Goal: Information Seeking & Learning: Learn about a topic

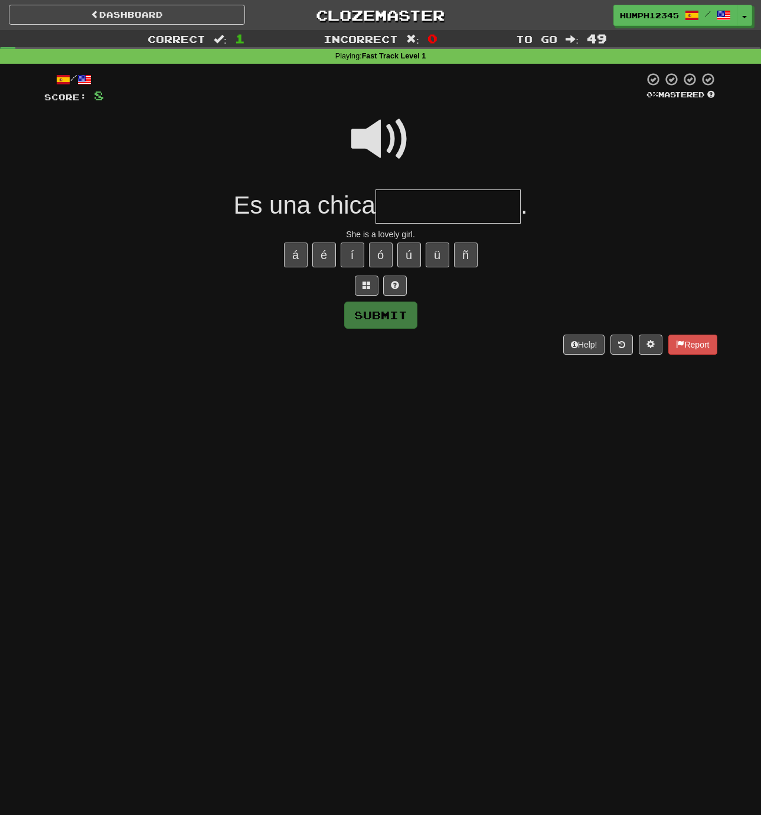
click at [417, 205] on input "text" at bounding box center [448, 207] width 145 height 35
type input "**********"
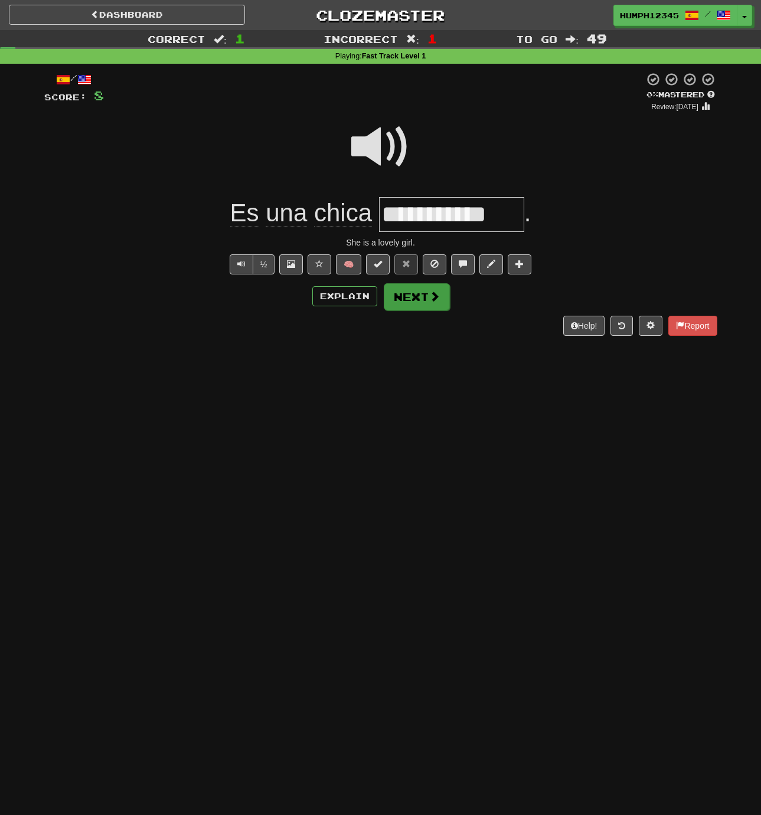
click at [410, 296] on button "Next" at bounding box center [417, 296] width 66 height 27
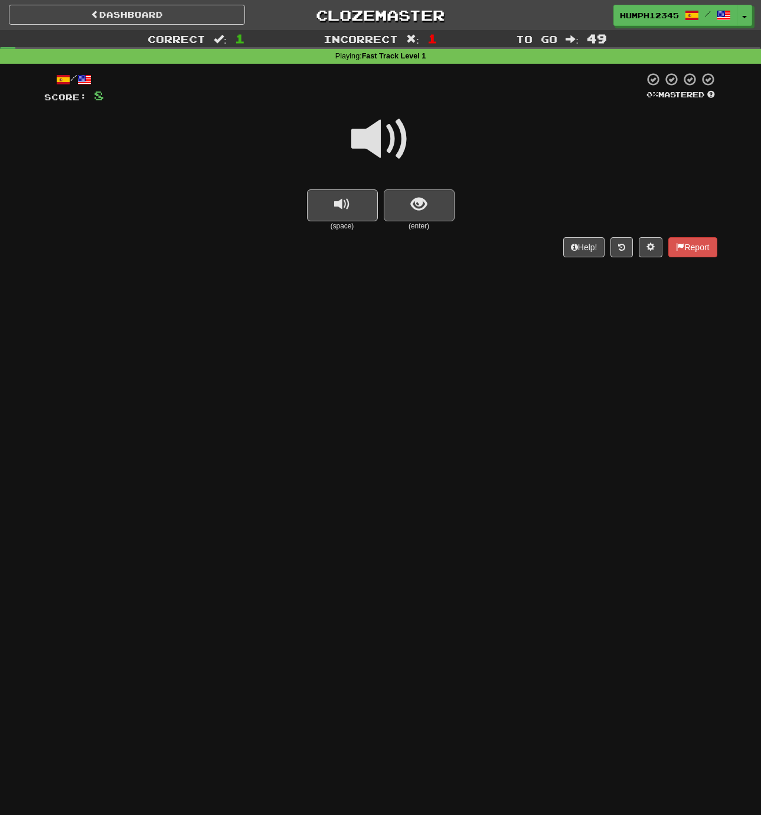
click at [418, 202] on span "show sentence" at bounding box center [419, 205] width 16 height 16
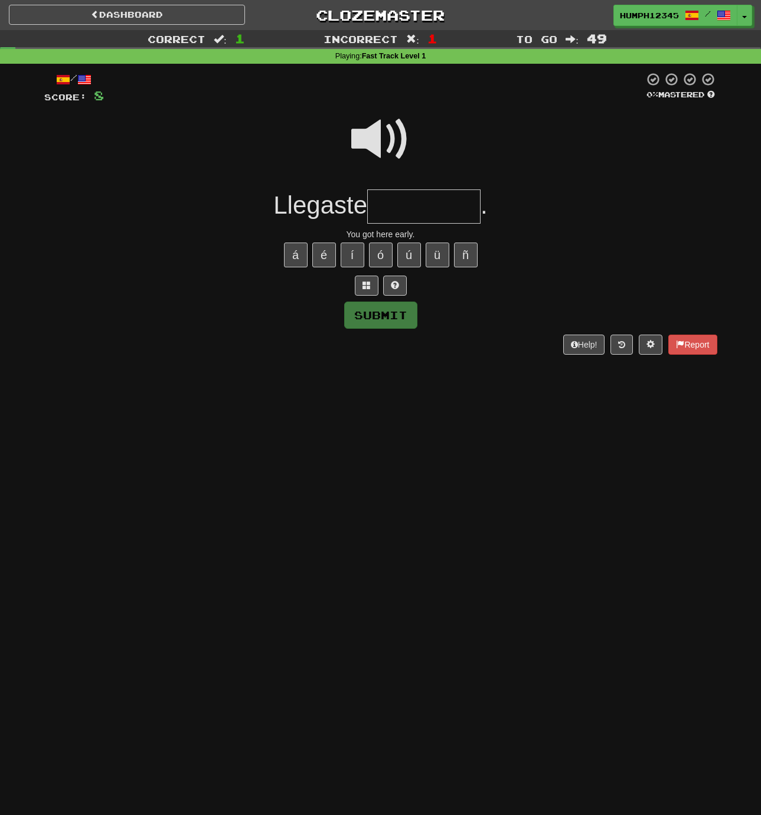
click at [408, 204] on input "text" at bounding box center [423, 207] width 113 height 35
type input "********"
click at [375, 141] on span at bounding box center [380, 139] width 59 height 59
click at [369, 312] on button "Submit" at bounding box center [381, 315] width 73 height 27
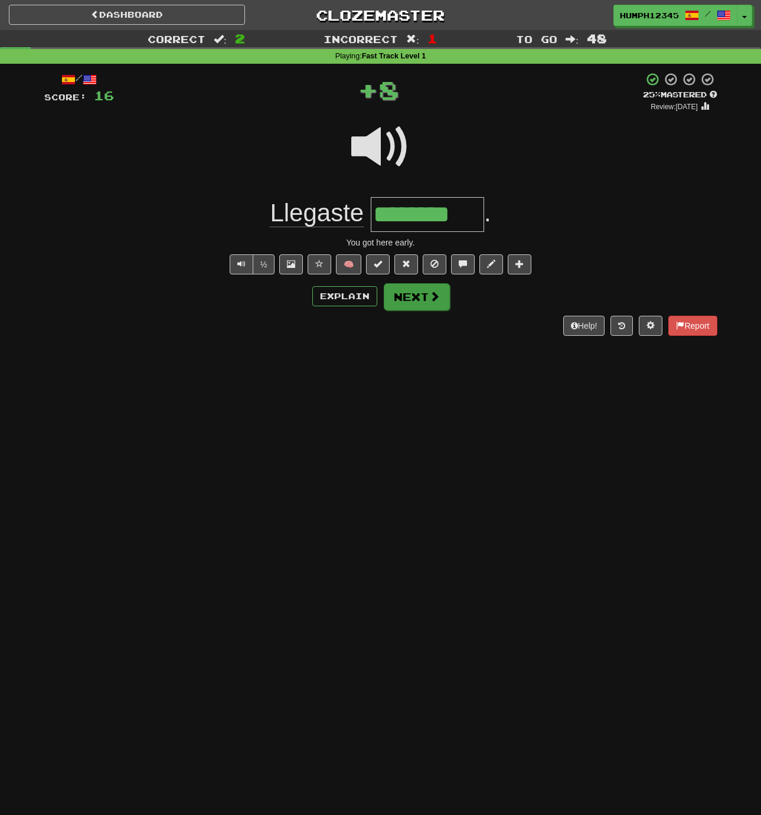
click at [395, 292] on button "Next" at bounding box center [417, 296] width 66 height 27
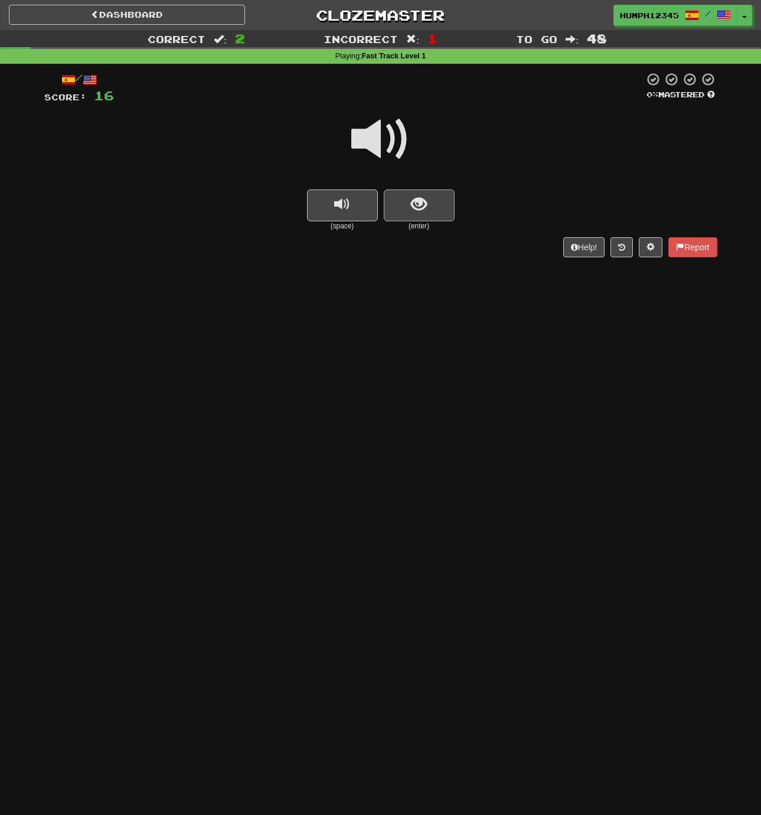
click at [409, 201] on button "show sentence" at bounding box center [419, 206] width 71 height 32
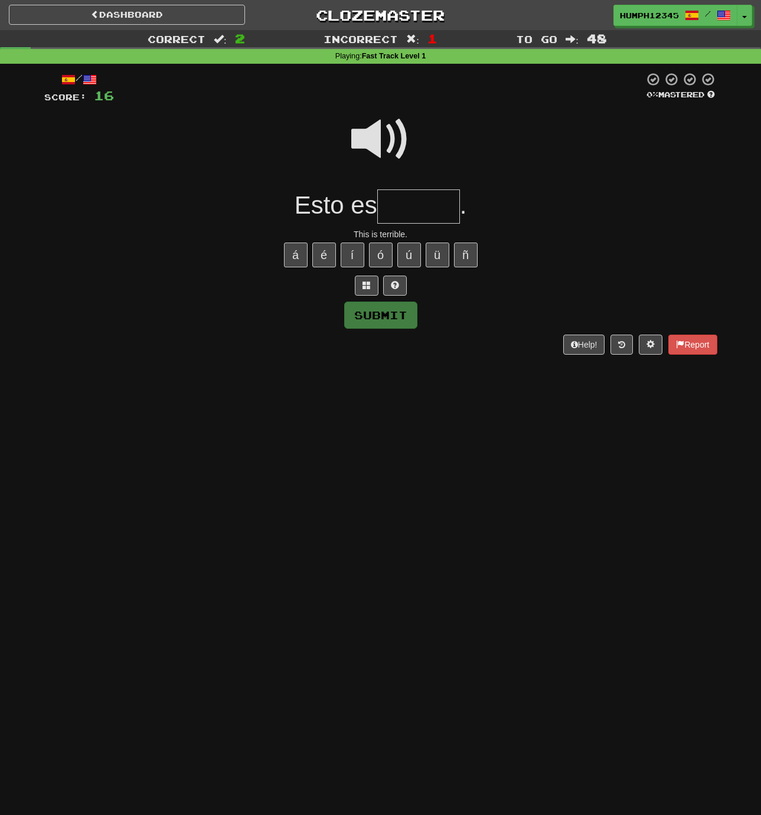
click at [409, 201] on input "text" at bounding box center [418, 207] width 83 height 35
click at [421, 206] on input "********" at bounding box center [418, 207] width 83 height 35
click at [433, 207] on input "********" at bounding box center [418, 207] width 83 height 35
click at [352, 252] on button "í" at bounding box center [353, 255] width 24 height 25
click at [383, 318] on button "Submit" at bounding box center [381, 315] width 73 height 27
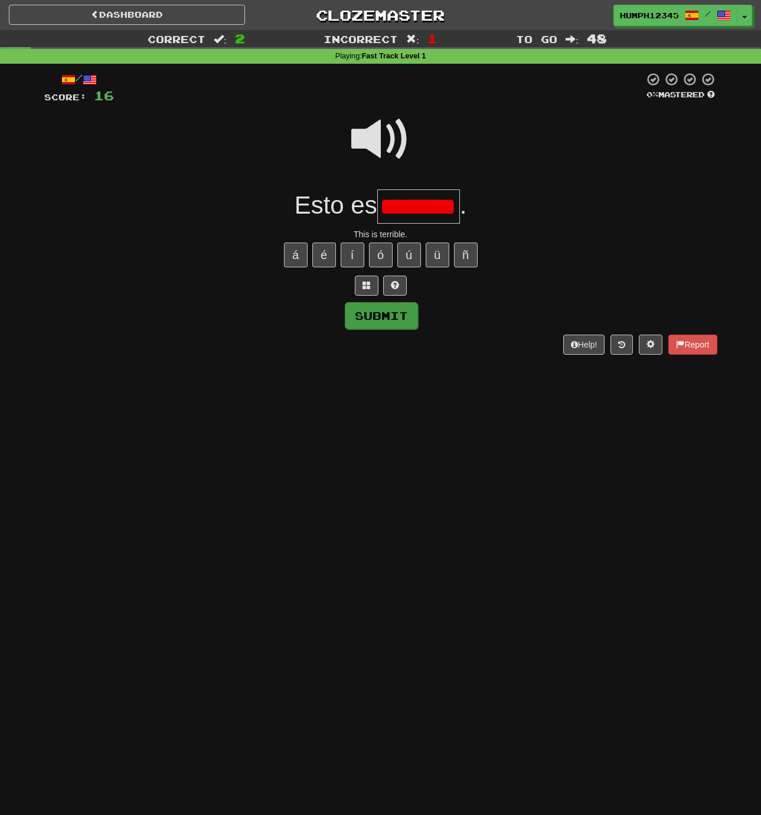
type input "********"
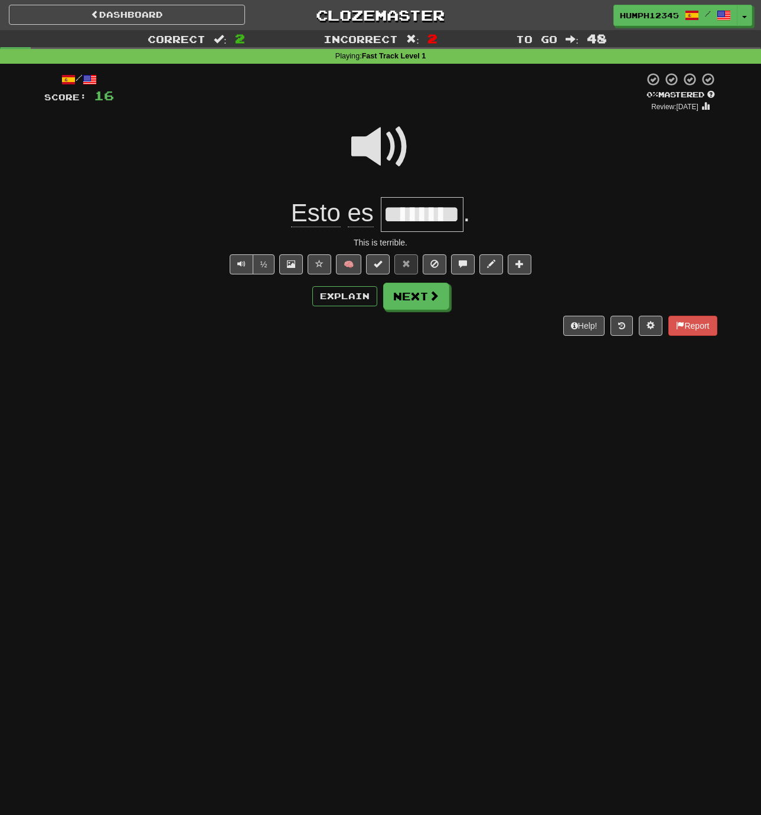
click at [371, 146] on span at bounding box center [380, 146] width 59 height 59
click at [368, 146] on span at bounding box center [380, 146] width 59 height 59
click at [399, 294] on button "Next" at bounding box center [417, 296] width 66 height 27
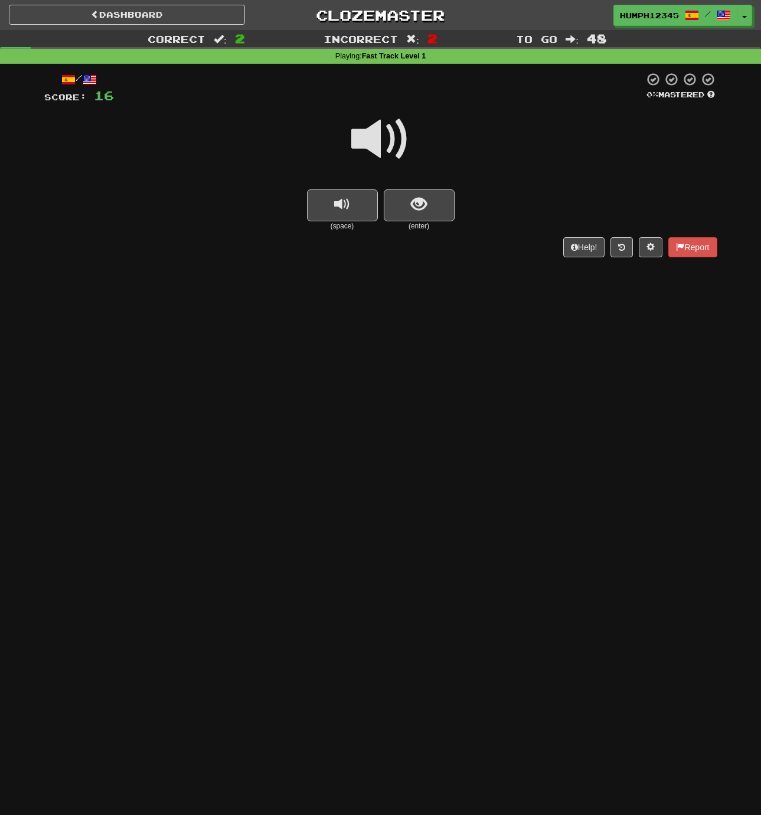
click at [374, 138] on span at bounding box center [380, 139] width 59 height 59
click at [376, 139] on span at bounding box center [380, 139] width 59 height 59
click at [375, 139] on span at bounding box center [380, 139] width 59 height 59
click at [376, 139] on span at bounding box center [380, 139] width 59 height 59
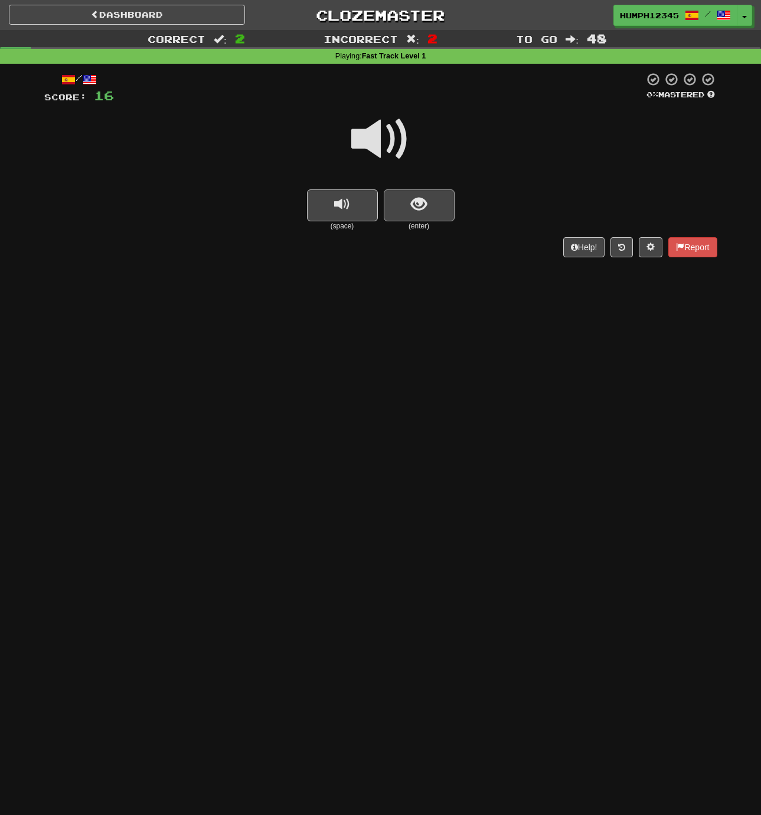
click at [403, 194] on button "show sentence" at bounding box center [419, 206] width 71 height 32
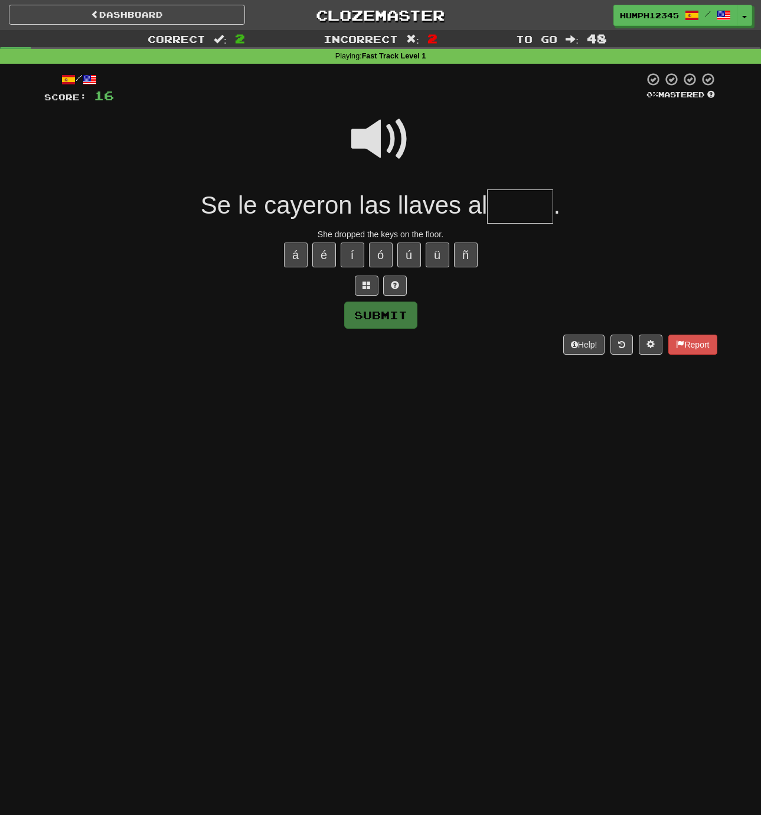
click at [508, 208] on input "text" at bounding box center [520, 207] width 66 height 35
type input "*****"
click at [367, 137] on span at bounding box center [380, 139] width 59 height 59
click at [370, 137] on span at bounding box center [380, 139] width 59 height 59
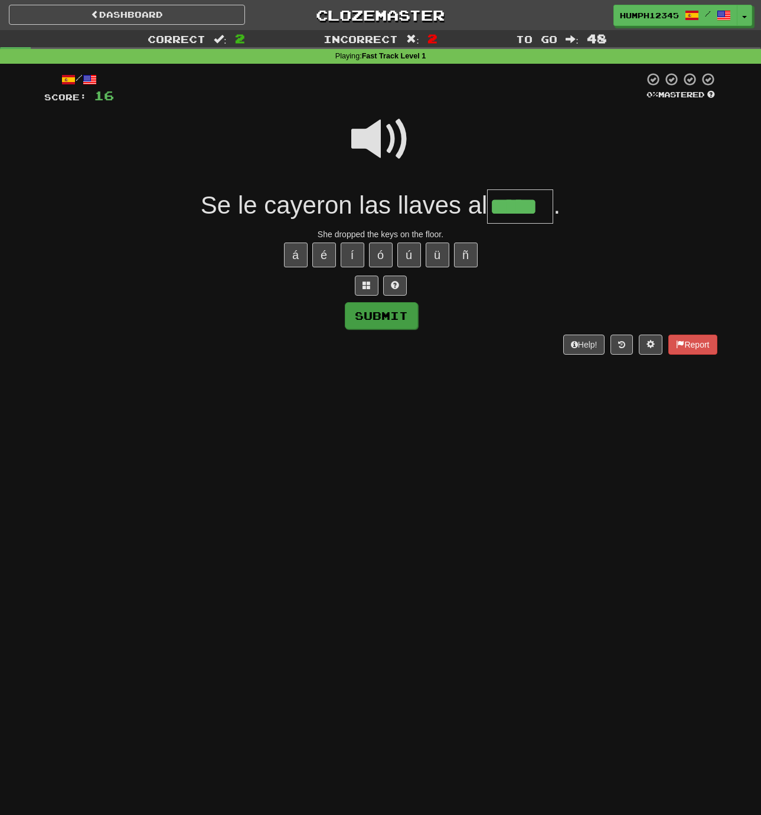
click at [386, 312] on button "Submit" at bounding box center [381, 315] width 73 height 27
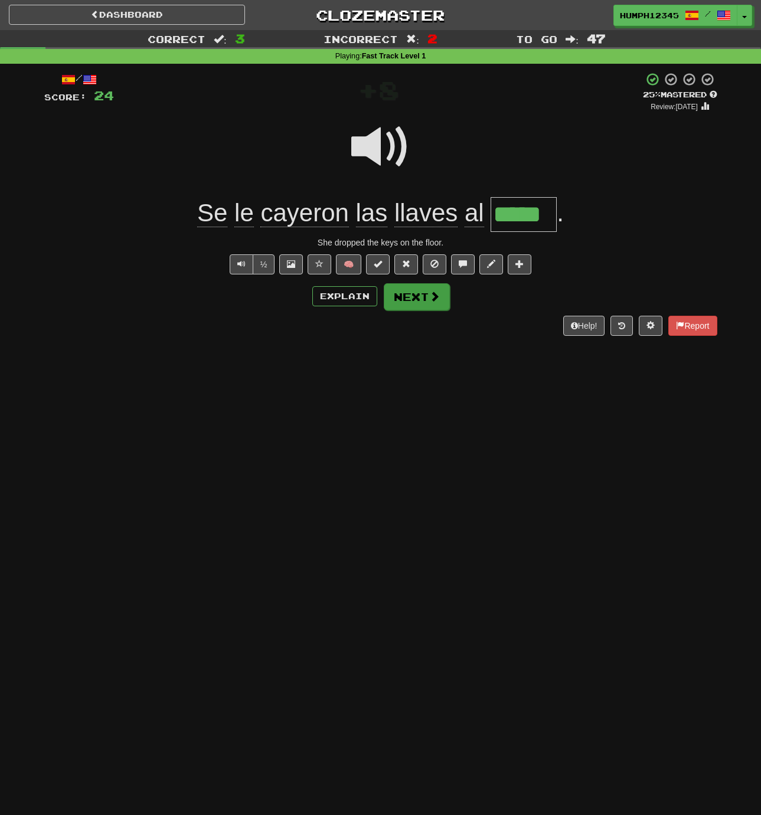
click at [404, 295] on button "Next" at bounding box center [417, 296] width 66 height 27
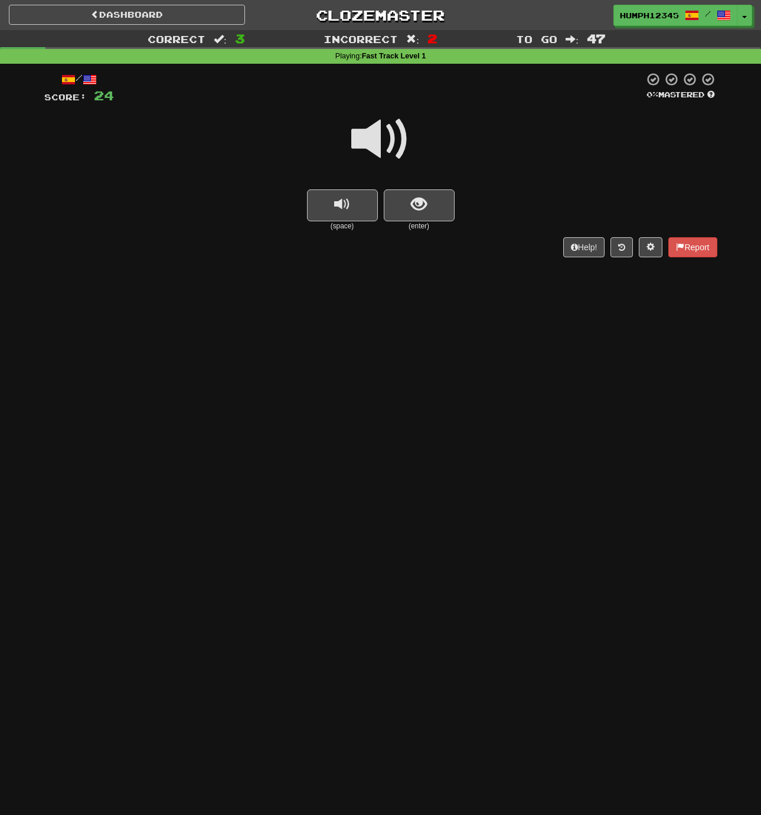
click at [368, 139] on span at bounding box center [380, 139] width 59 height 59
click at [372, 139] on span at bounding box center [380, 139] width 59 height 59
click at [419, 206] on span "show sentence" at bounding box center [419, 205] width 16 height 16
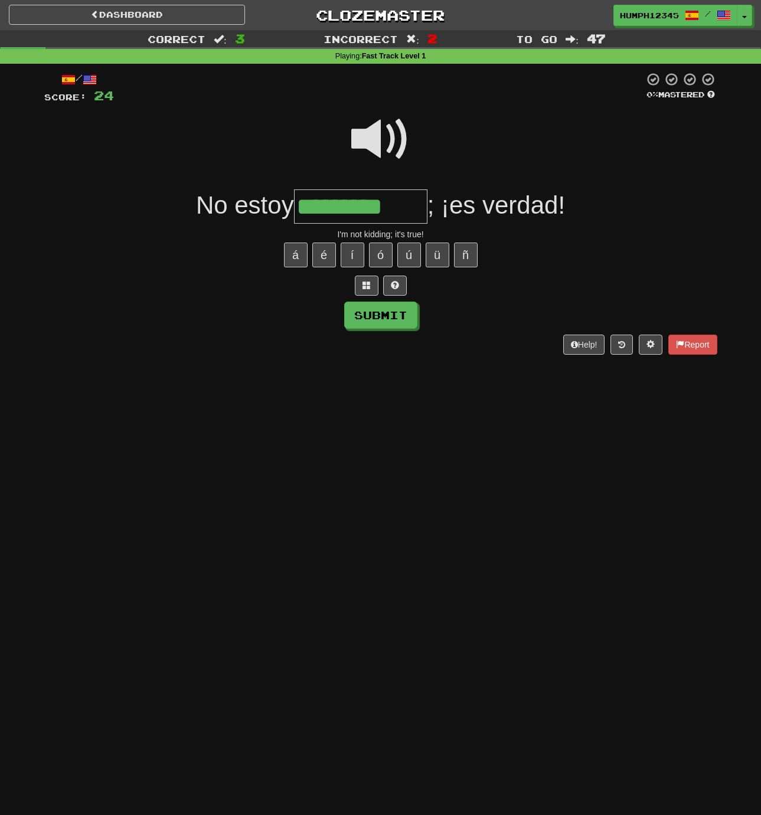
type input "*********"
click at [373, 139] on span at bounding box center [380, 139] width 59 height 59
click at [373, 308] on button "Submit" at bounding box center [381, 315] width 73 height 27
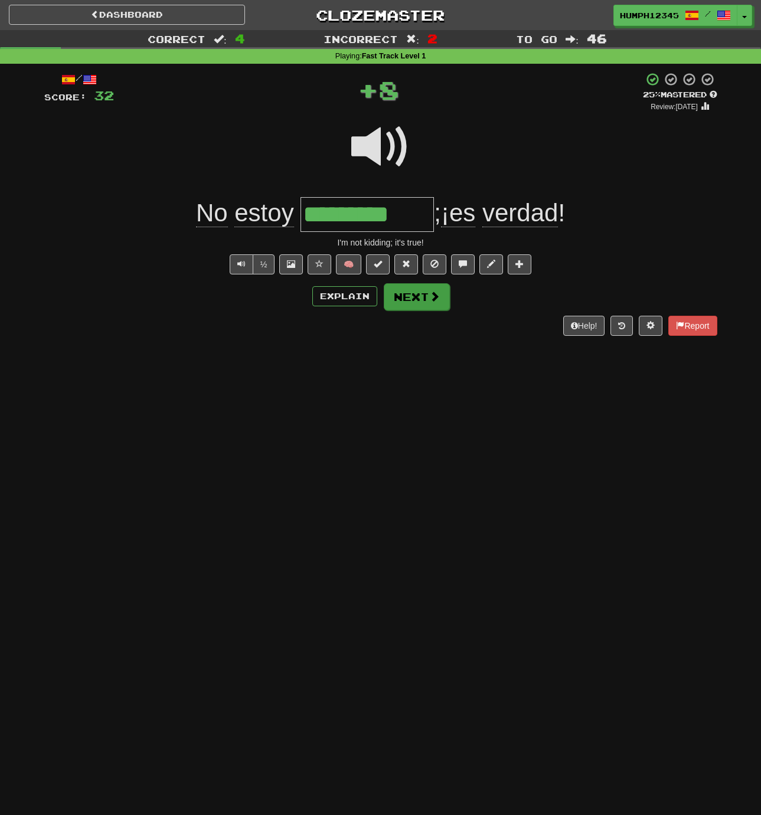
click at [399, 296] on button "Next" at bounding box center [417, 296] width 66 height 27
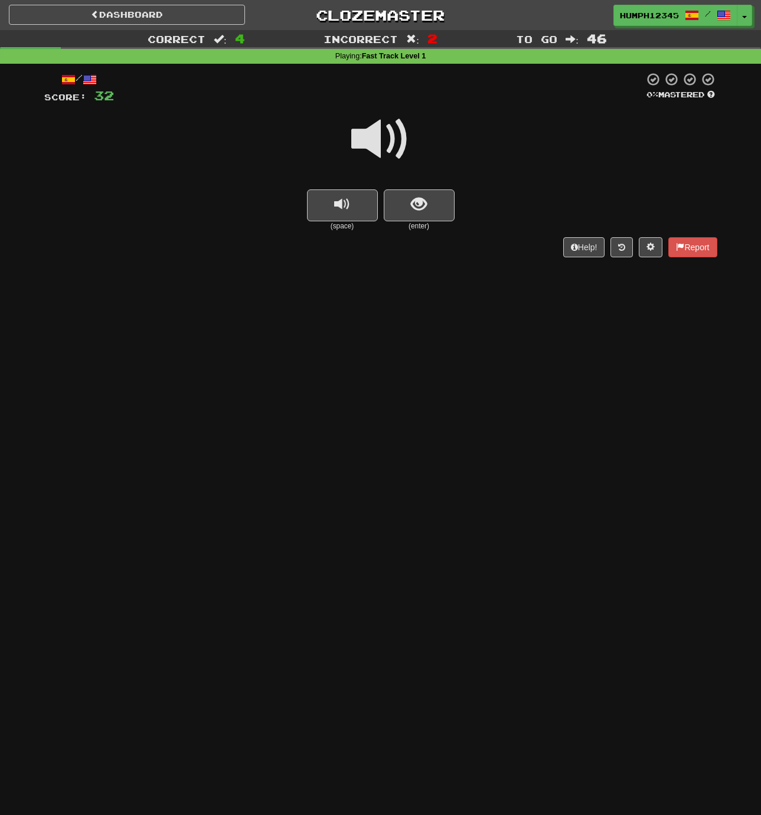
click at [373, 141] on span at bounding box center [380, 139] width 59 height 59
click at [374, 141] on span at bounding box center [380, 139] width 59 height 59
click at [375, 140] on span at bounding box center [380, 139] width 59 height 59
click at [404, 197] on button "show sentence" at bounding box center [419, 206] width 71 height 32
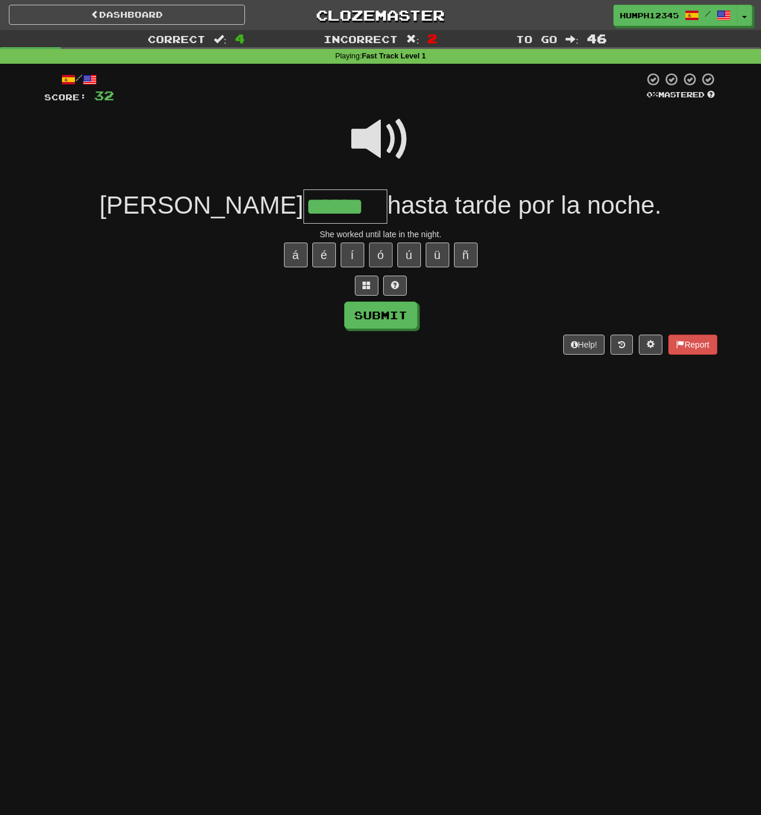
click at [380, 252] on button "ó" at bounding box center [381, 255] width 24 height 25
type input "*******"
click at [374, 142] on span at bounding box center [380, 139] width 59 height 59
click at [375, 140] on span at bounding box center [380, 139] width 59 height 59
click at [373, 138] on span at bounding box center [380, 139] width 59 height 59
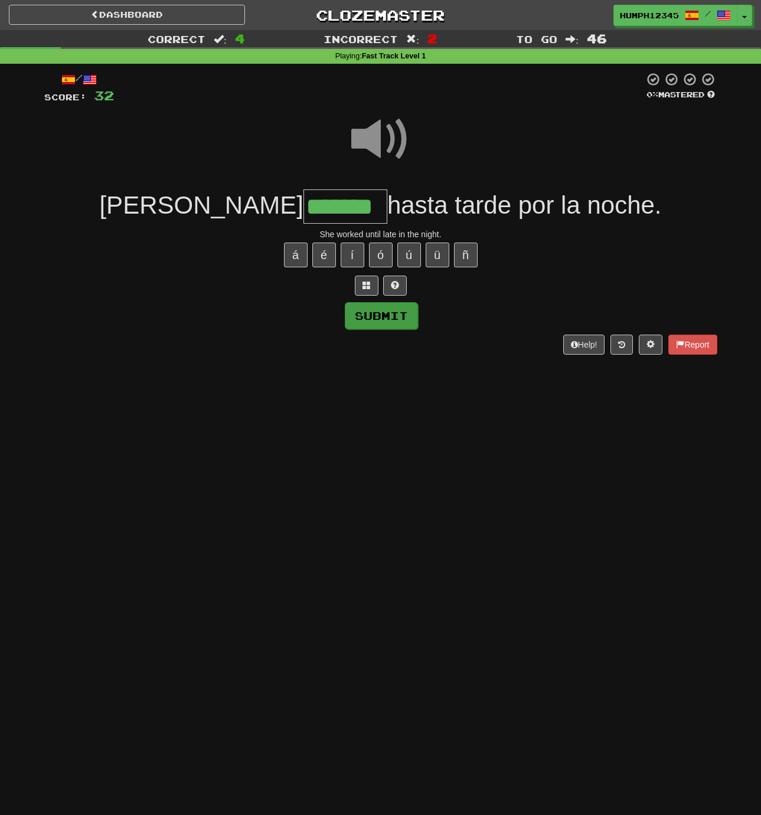
click at [370, 314] on button "Submit" at bounding box center [381, 315] width 73 height 27
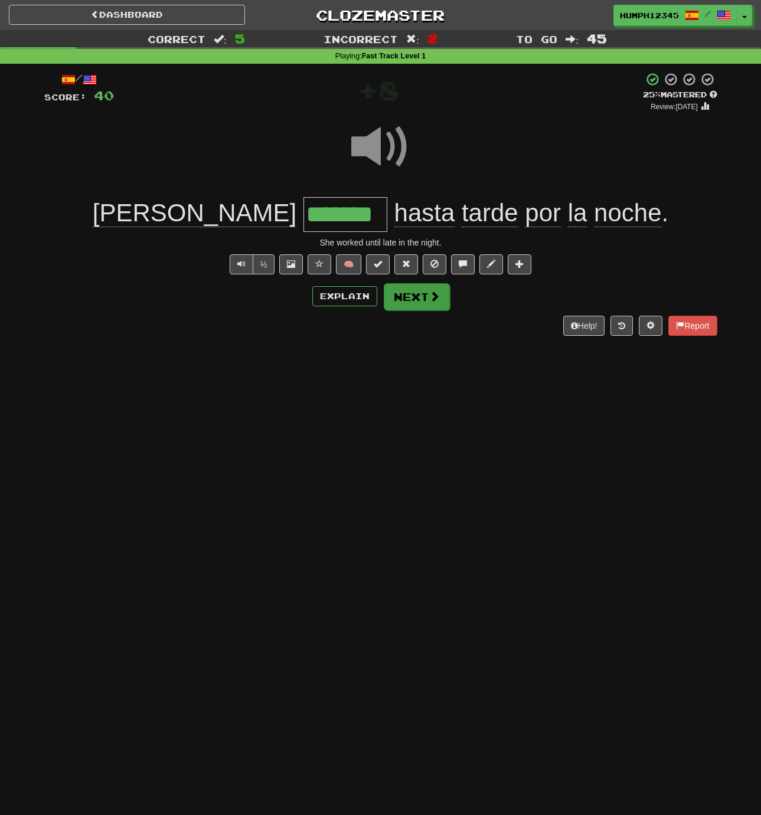
click at [403, 293] on button "Next" at bounding box center [417, 296] width 66 height 27
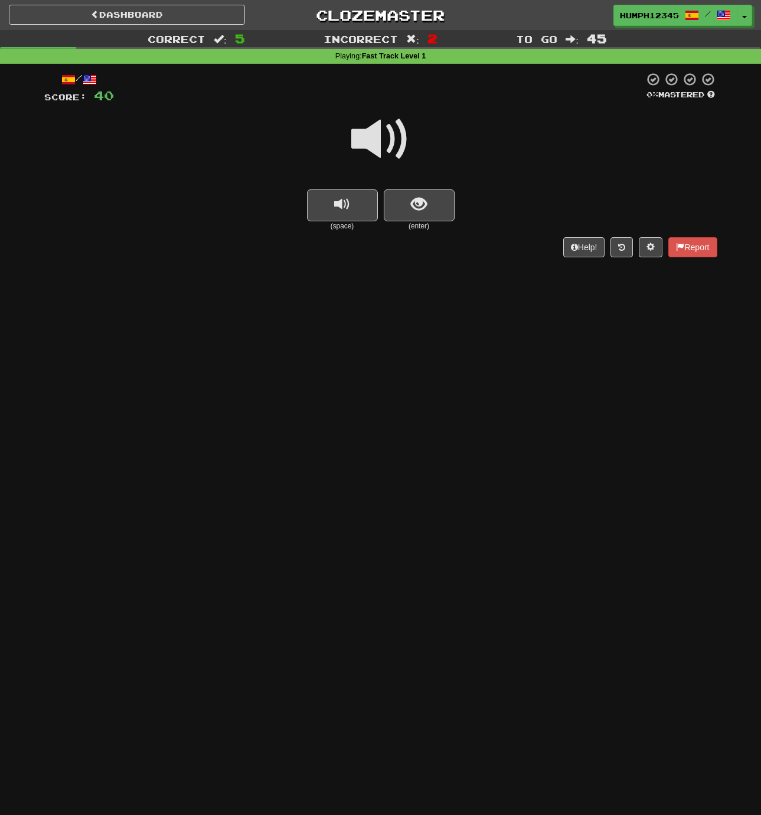
click at [376, 136] on span at bounding box center [380, 139] width 59 height 59
click at [370, 137] on span at bounding box center [380, 139] width 59 height 59
click at [371, 137] on span at bounding box center [380, 139] width 59 height 59
click at [373, 138] on span at bounding box center [380, 139] width 59 height 59
click at [404, 199] on button "show sentence" at bounding box center [419, 206] width 71 height 32
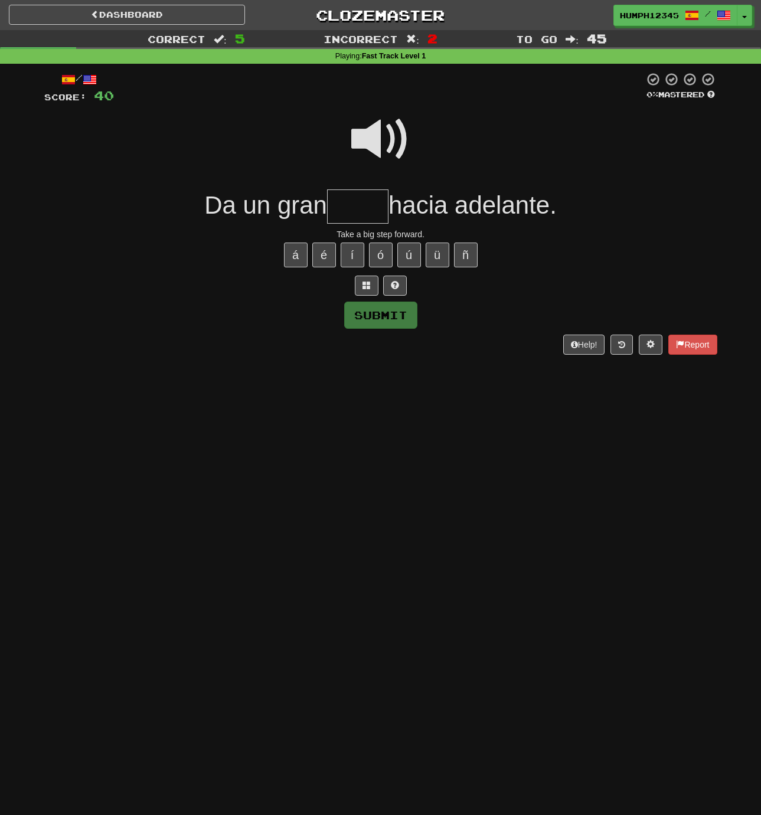
click at [343, 204] on input "text" at bounding box center [357, 207] width 61 height 35
type input "****"
